Goal: Check status: Check status

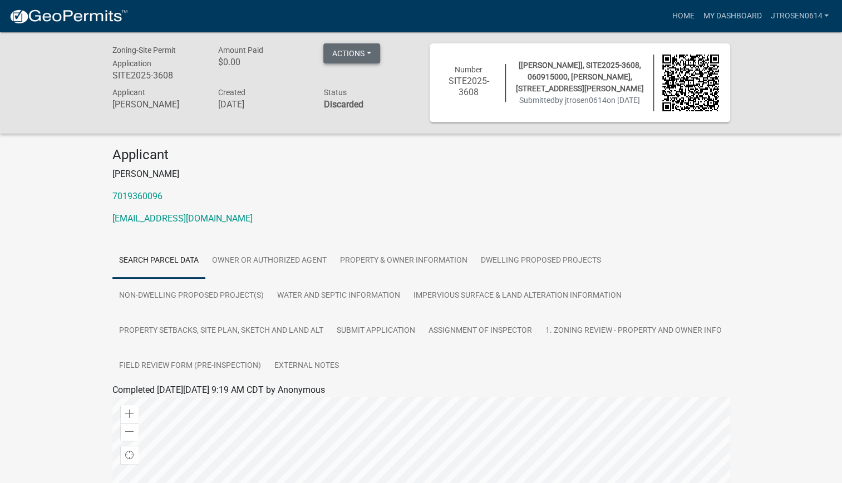
click at [371, 53] on button "Actions" at bounding box center [351, 53] width 57 height 20
click at [293, 73] on div "Amount Paid $0.00" at bounding box center [262, 64] width 106 height 42
click at [717, 17] on link "My Dashboard" at bounding box center [731, 16] width 67 height 21
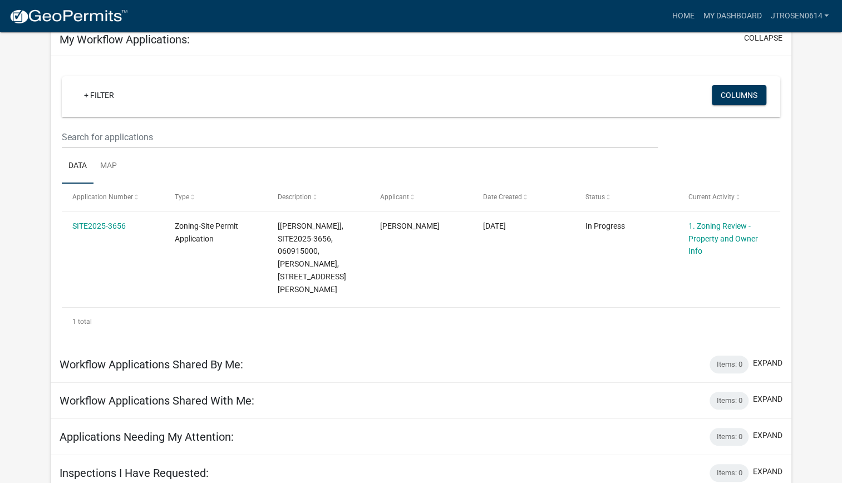
scroll to position [59, 0]
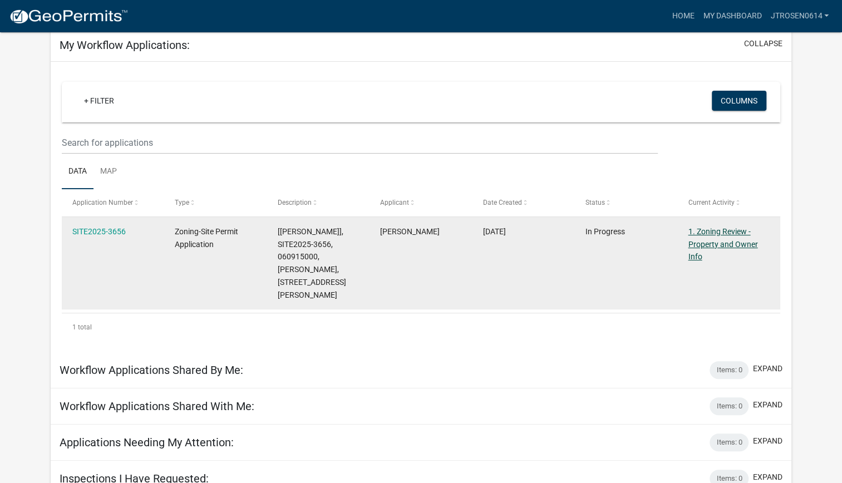
click at [693, 244] on link "1. Zoning Review - Property and Owner Info" at bounding box center [723, 244] width 70 height 35
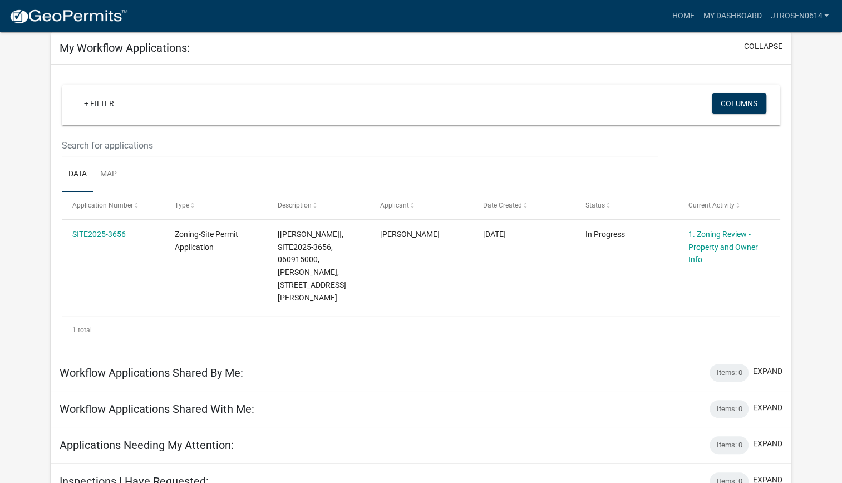
scroll to position [59, 0]
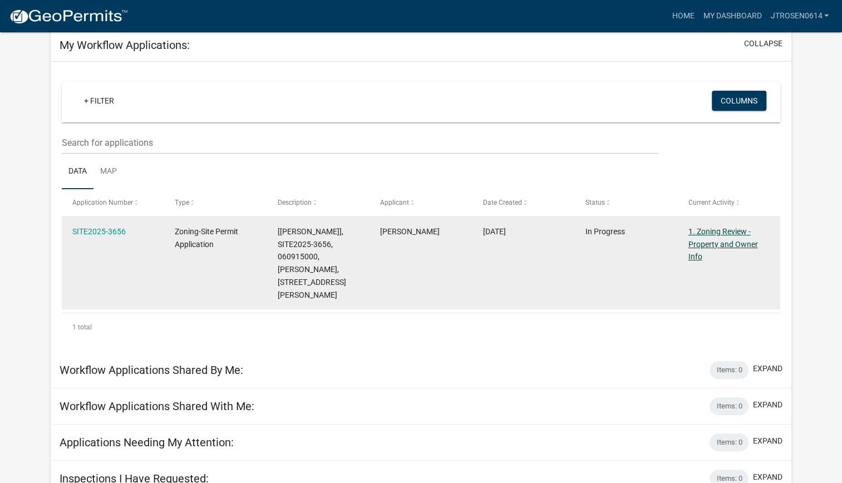
click at [691, 242] on link "1. Zoning Review - Property and Owner Info" at bounding box center [723, 244] width 70 height 35
